Goal: Navigation & Orientation: Understand site structure

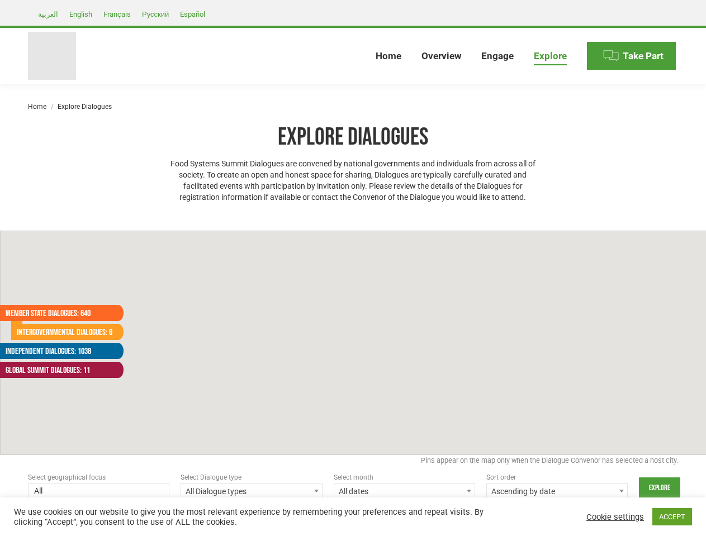
select select
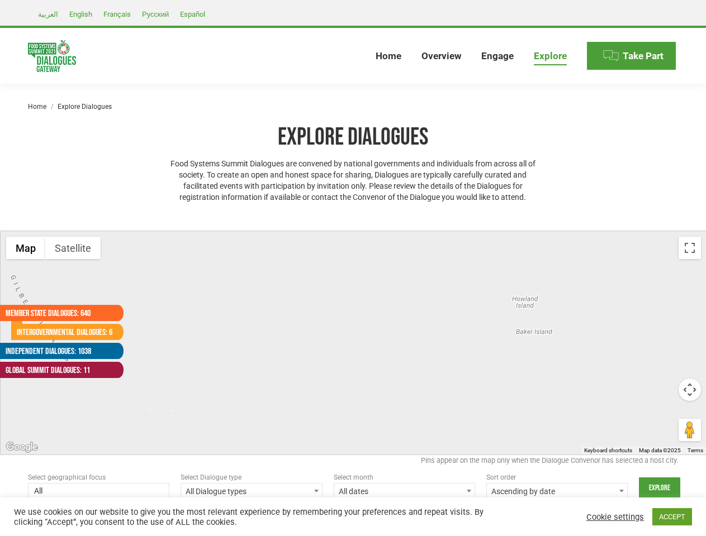
click at [353, 268] on div at bounding box center [354, 342] width 706 height 223
click at [353, 343] on div at bounding box center [354, 342] width 706 height 223
click at [26, 248] on button "Map" at bounding box center [25, 248] width 39 height 22
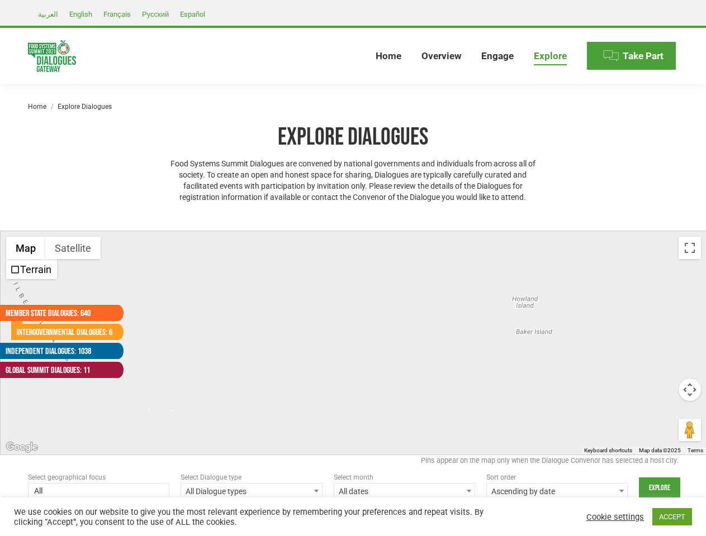
click at [26, 248] on button "Map" at bounding box center [25, 248] width 39 height 22
click at [73, 248] on button "Satellite" at bounding box center [72, 248] width 55 height 22
click at [73, 248] on button "Satellite" at bounding box center [73, 248] width 57 height 22
click at [689, 248] on button "Toggle fullscreen view" at bounding box center [689, 248] width 22 height 22
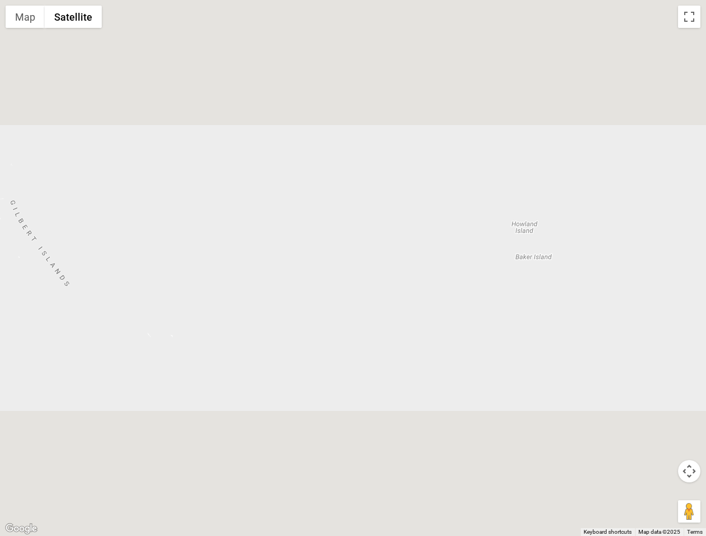
click at [689, 390] on div at bounding box center [353, 268] width 706 height 536
